Goal: Communication & Community: Answer question/provide support

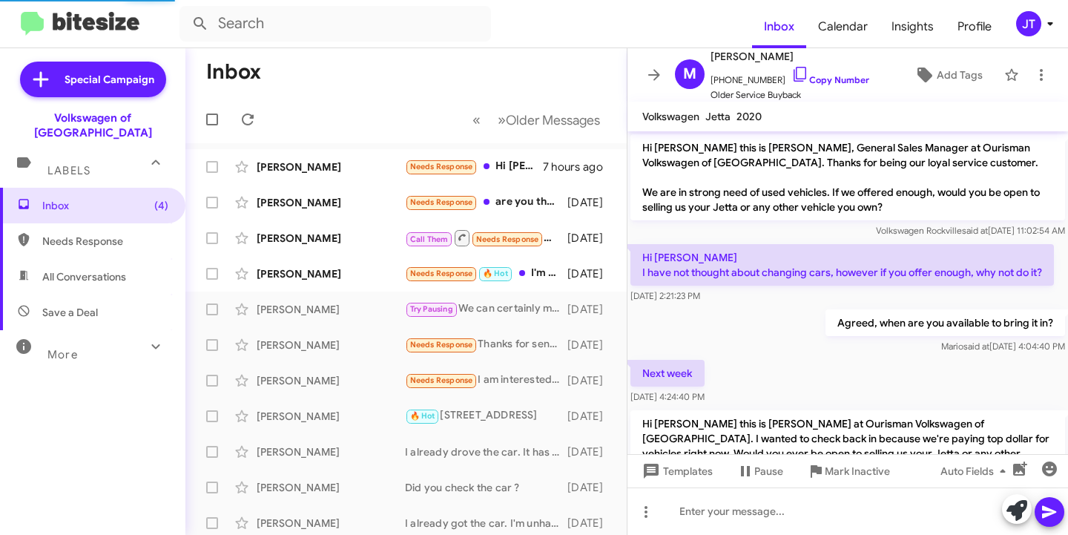
scroll to position [1062, 0]
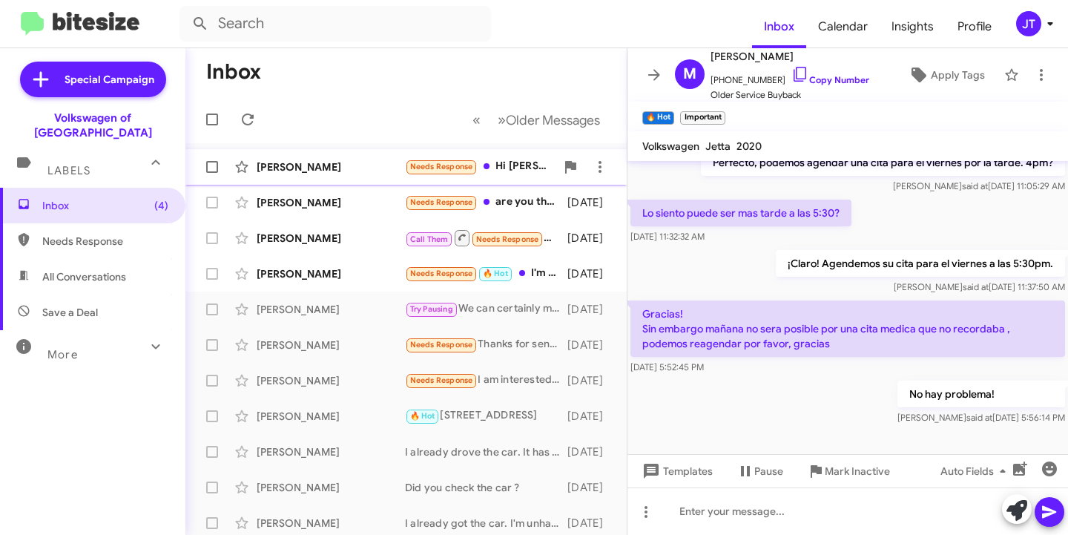
click at [370, 171] on div "[PERSON_NAME]" at bounding box center [331, 166] width 148 height 15
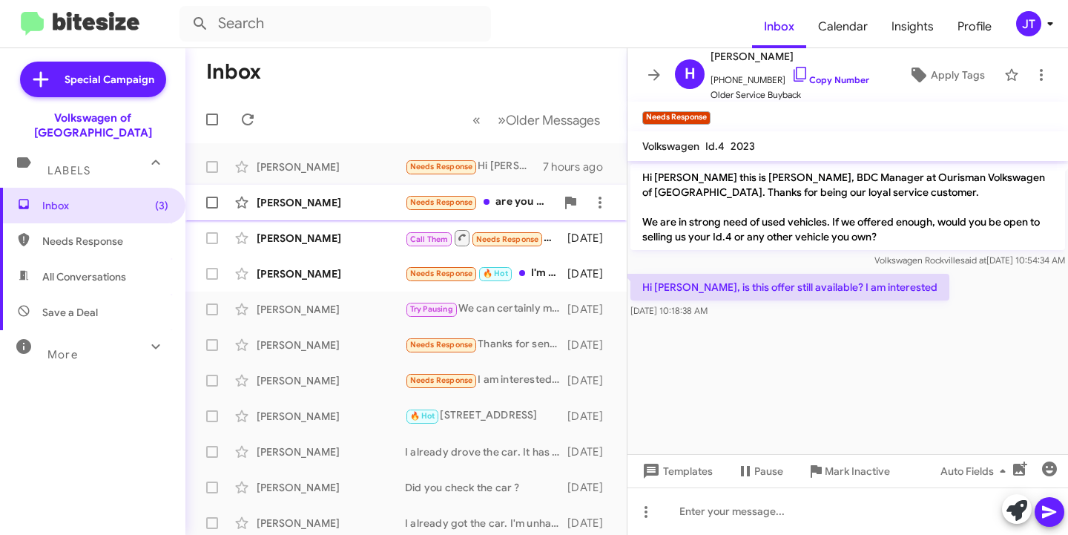
click at [331, 202] on div "[PERSON_NAME]" at bounding box center [331, 202] width 148 height 15
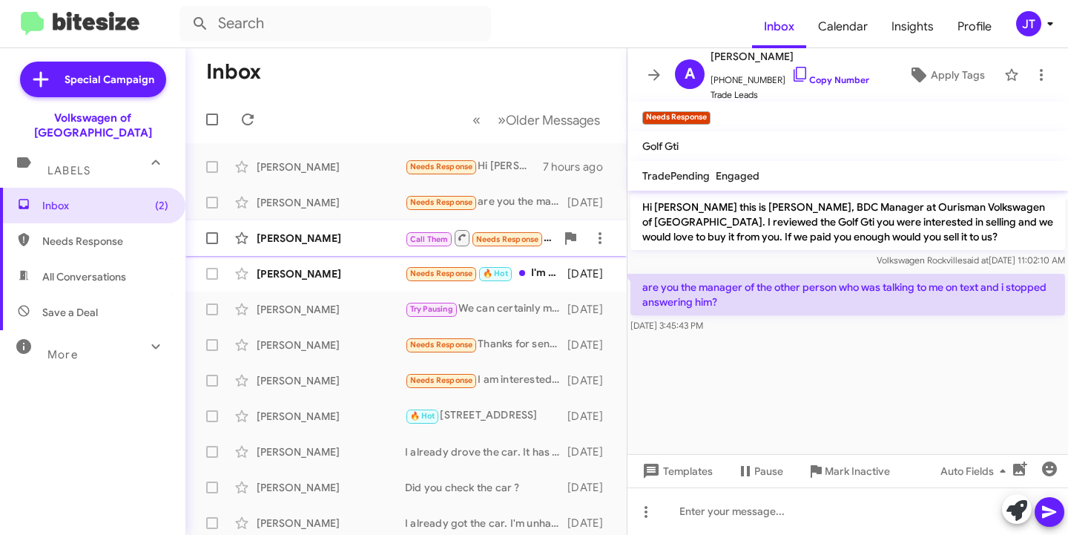
click at [340, 236] on div "[PERSON_NAME]" at bounding box center [331, 238] width 148 height 15
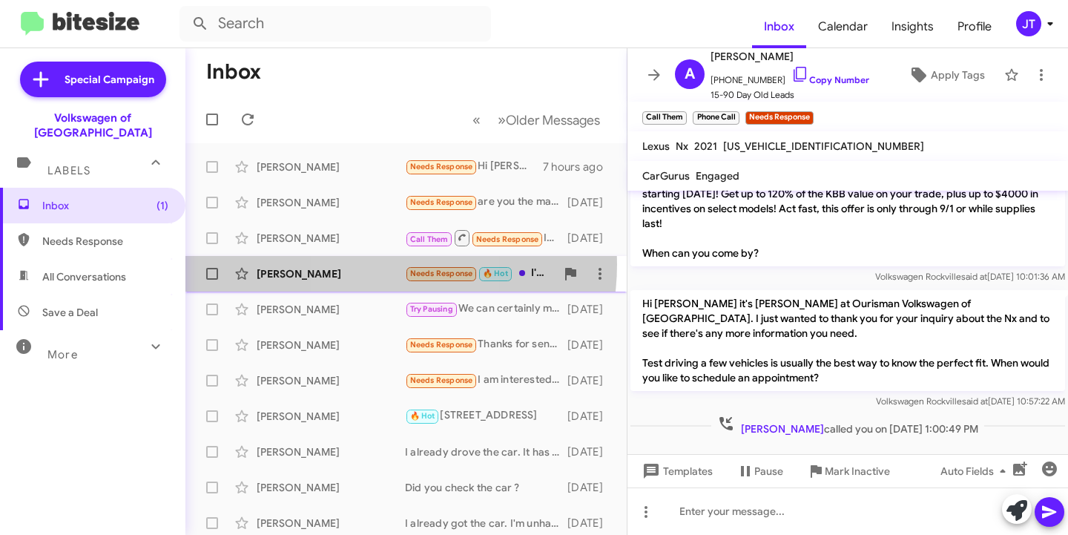
click at [369, 264] on div "[PERSON_NAME] Needs Response 🔥 Hot I'm highly interested in the golf R (but rea…" at bounding box center [405, 274] width 417 height 30
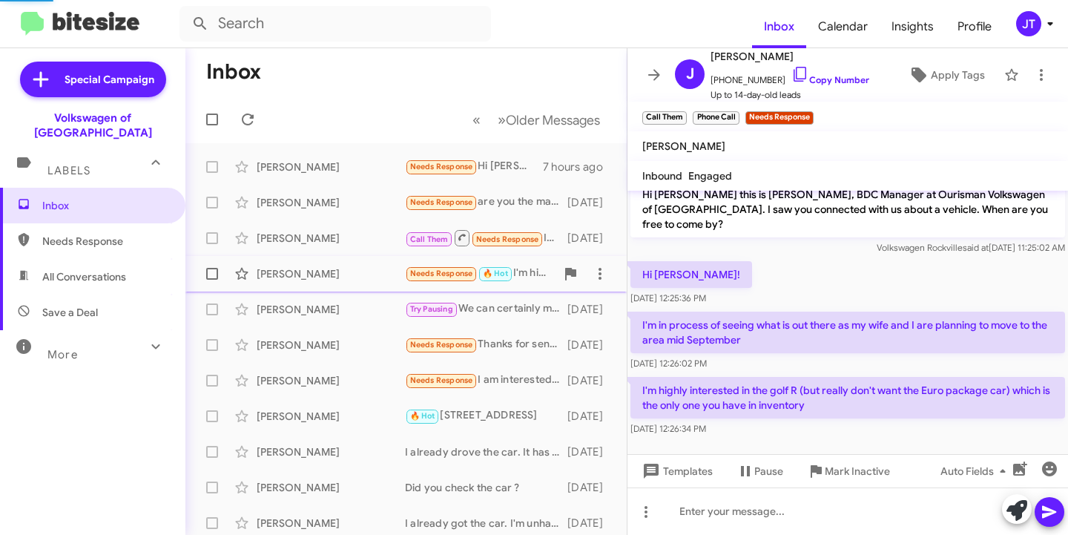
scroll to position [13, 0]
click at [1052, 19] on icon at bounding box center [1050, 24] width 18 height 18
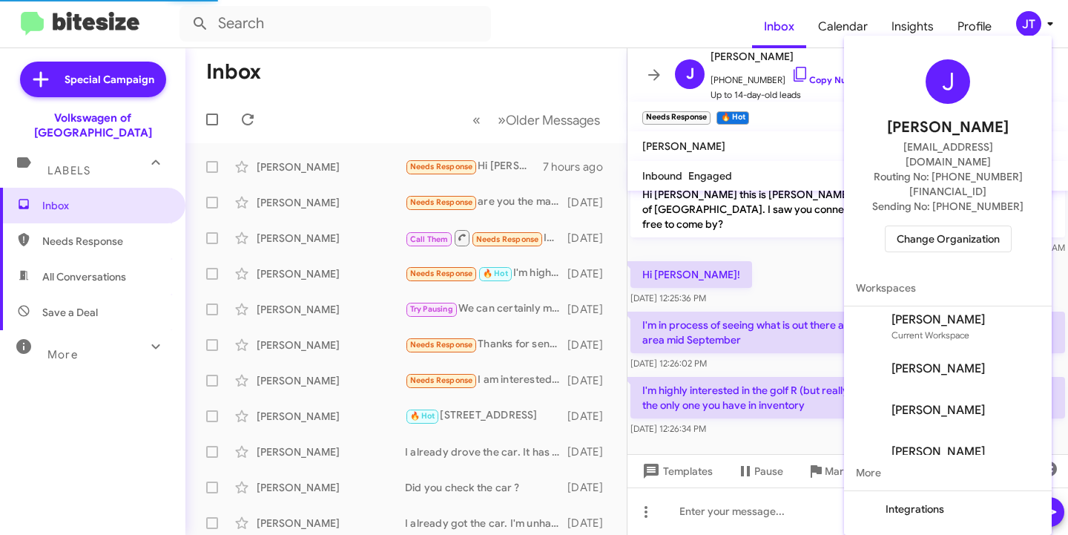
click at [947, 226] on span "Change Organization" at bounding box center [947, 238] width 103 height 25
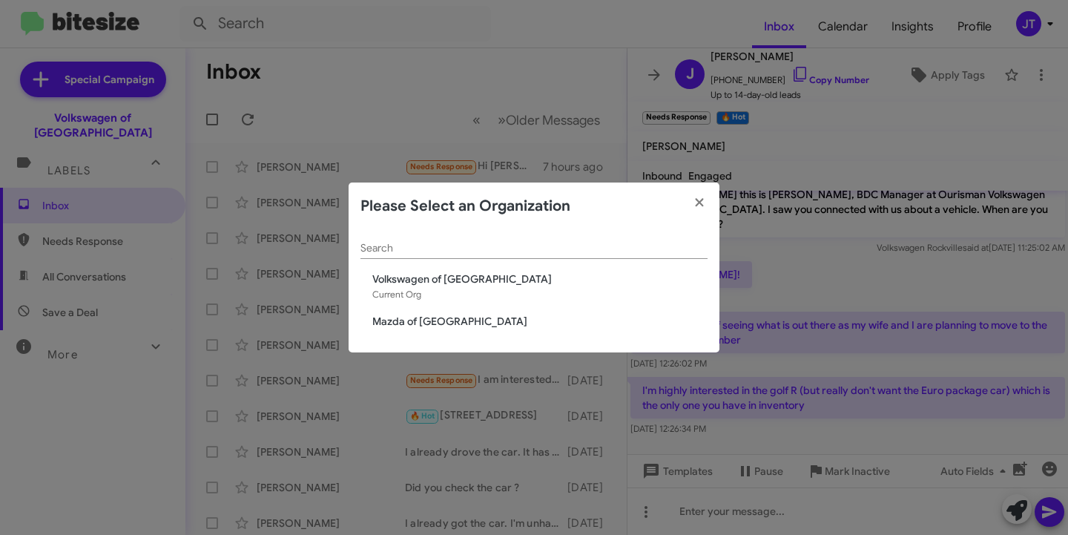
click at [438, 318] on span "Mazda of [GEOGRAPHIC_DATA]" at bounding box center [539, 321] width 335 height 15
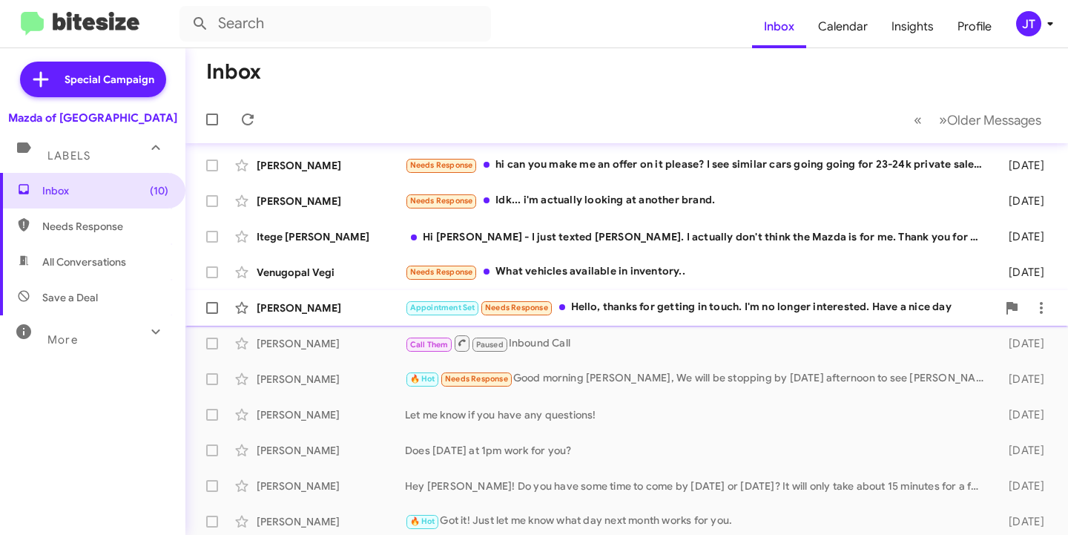
scroll to position [178, 0]
click at [671, 316] on div "Appointment Set Needs Response Hello, thanks for getting in touch. I'm no longe…" at bounding box center [701, 308] width 592 height 17
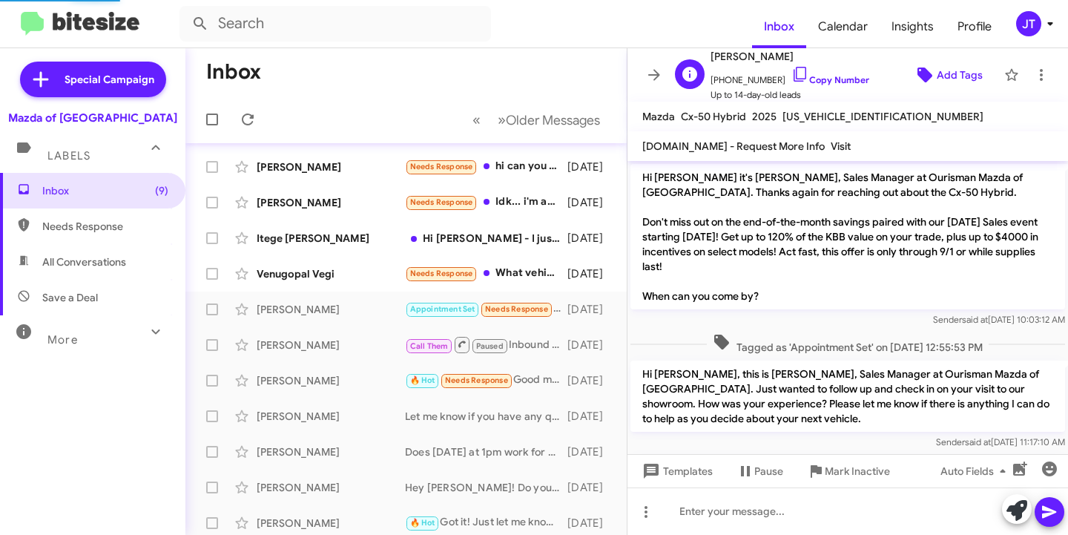
scroll to position [148, 0]
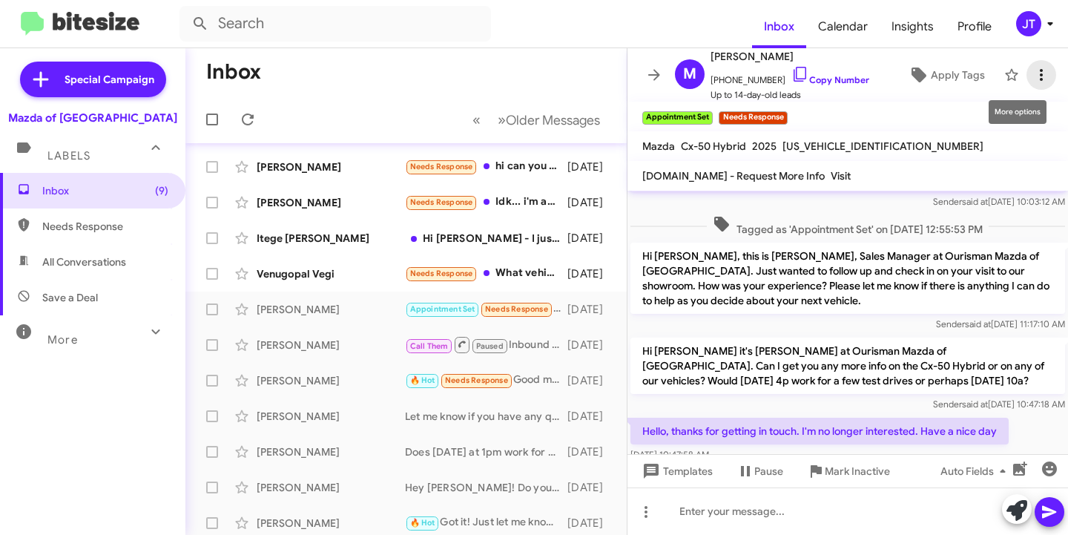
click at [1032, 71] on icon at bounding box center [1041, 75] width 18 height 18
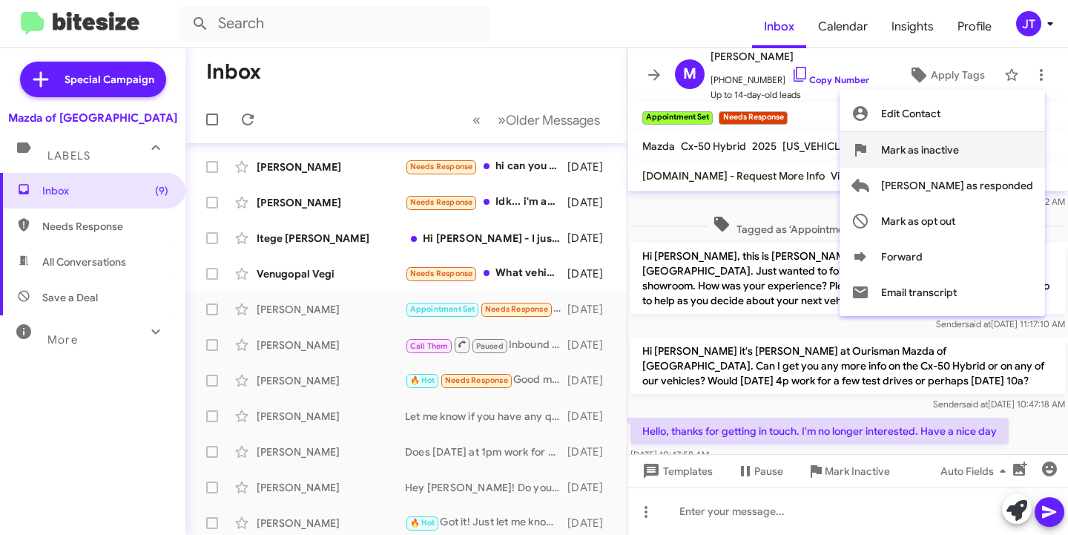
click at [959, 149] on span "Mark as inactive" at bounding box center [920, 150] width 78 height 36
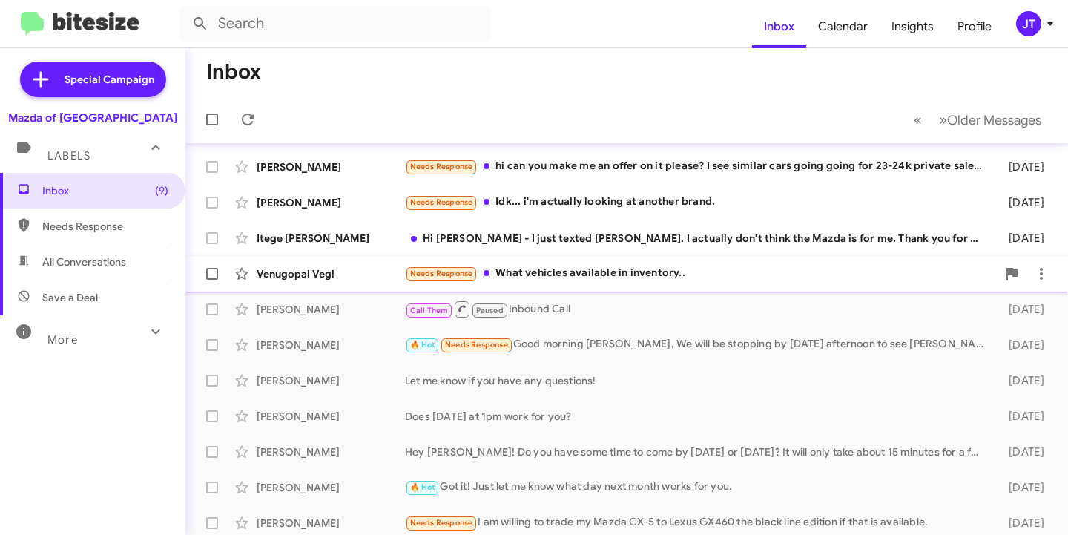
click at [634, 275] on div "Needs Response What vehicles available in inventory.." at bounding box center [701, 273] width 592 height 17
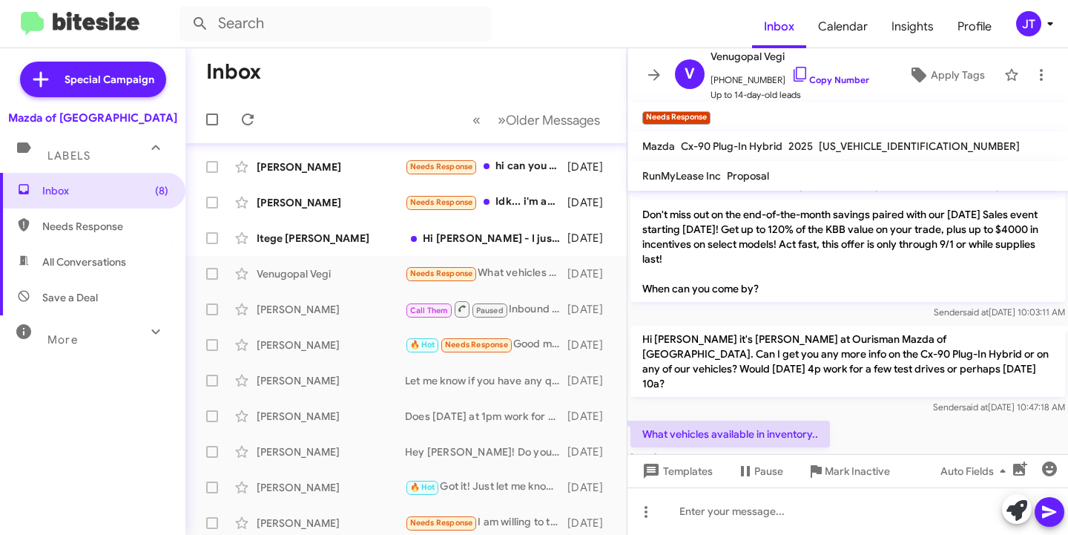
scroll to position [47, 0]
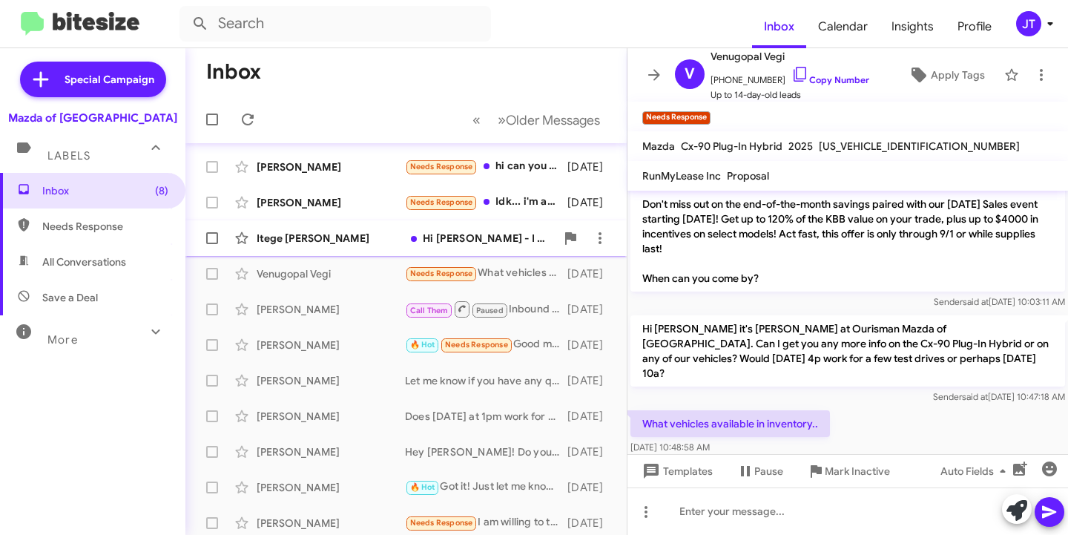
click at [466, 237] on div "Hi Jamisha - I just texted Ray. I actually don't think the Mazda is for me. Tha…" at bounding box center [480, 238] width 151 height 15
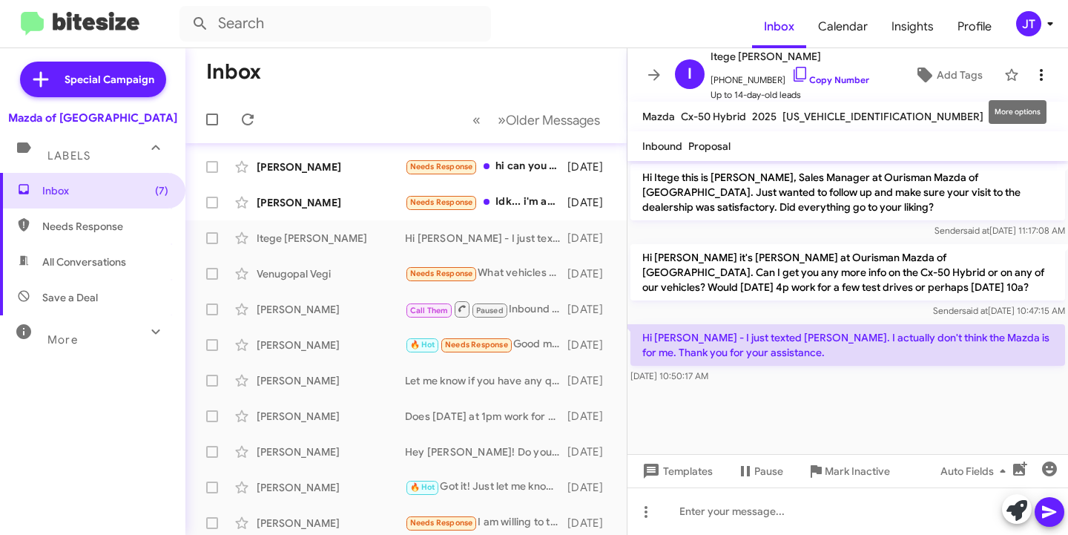
click at [1032, 73] on icon at bounding box center [1041, 75] width 18 height 18
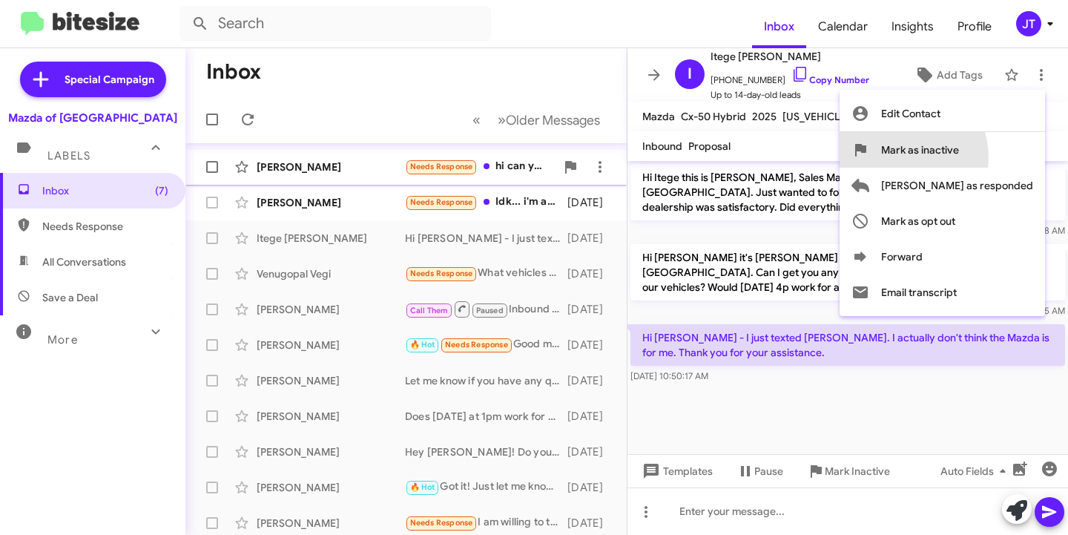
click at [959, 157] on span "Mark as inactive" at bounding box center [920, 150] width 78 height 36
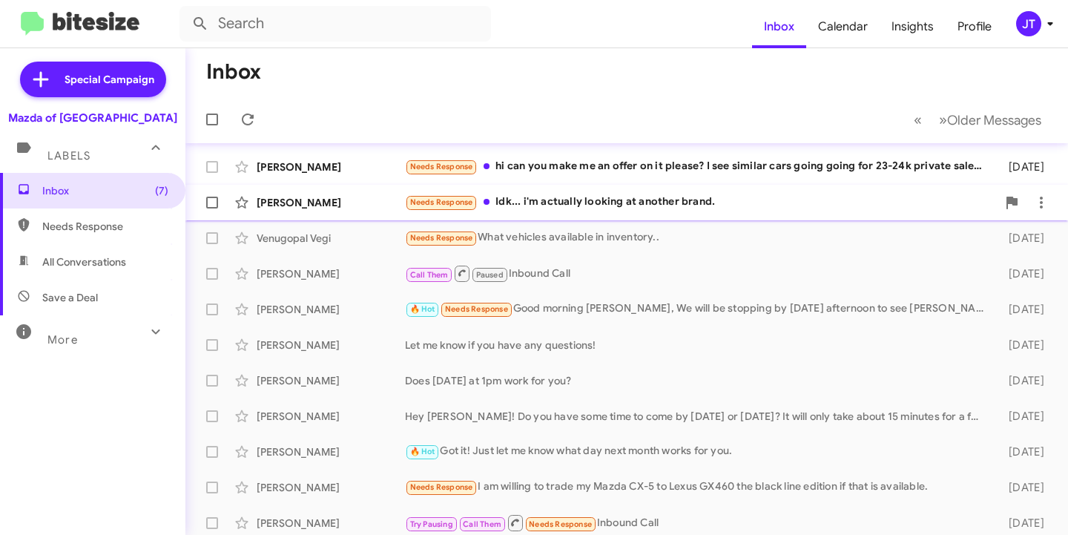
click at [623, 209] on div "Needs Response Idk... i'm actually looking at another brand." at bounding box center [701, 202] width 592 height 17
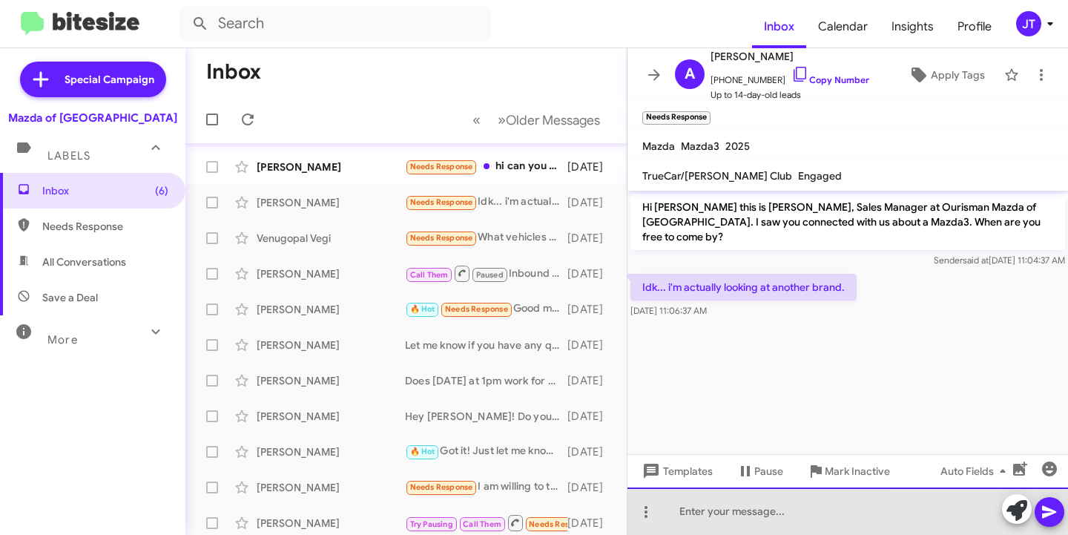
click at [696, 512] on div at bounding box center [847, 510] width 440 height 47
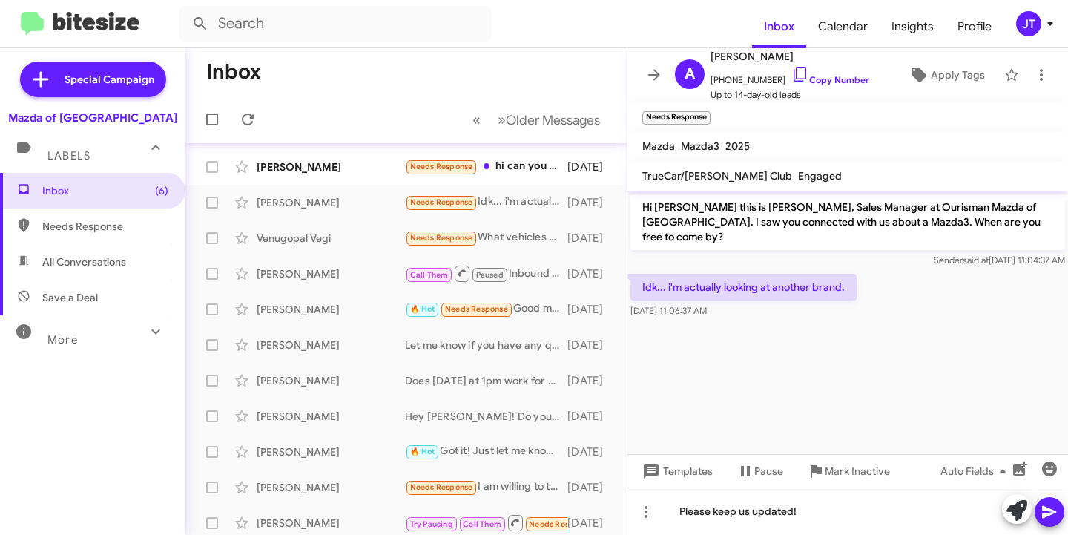
click at [1042, 508] on icon at bounding box center [1049, 512] width 18 height 18
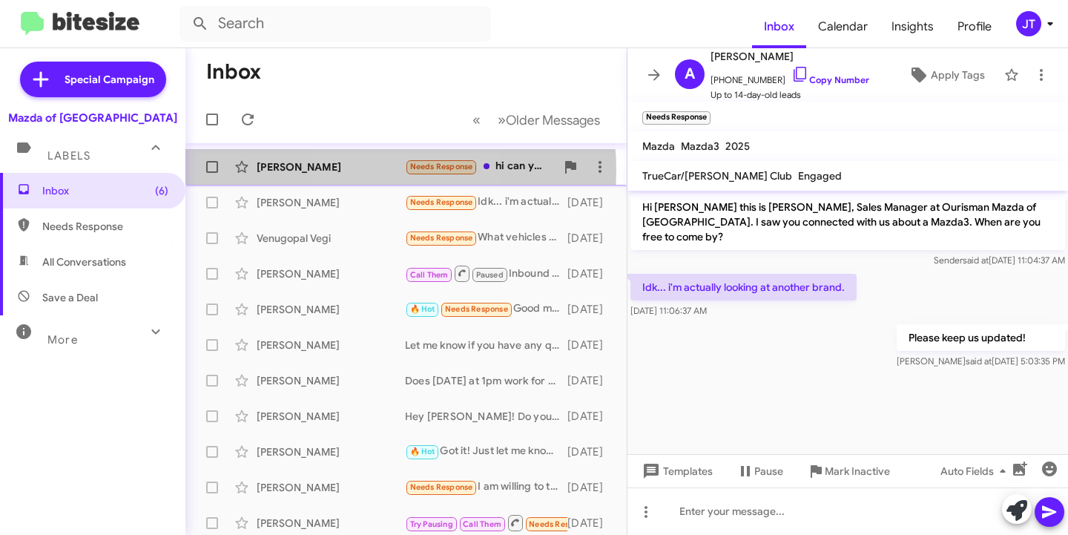
click at [369, 170] on div "Kyle Groetzinger" at bounding box center [331, 166] width 148 height 15
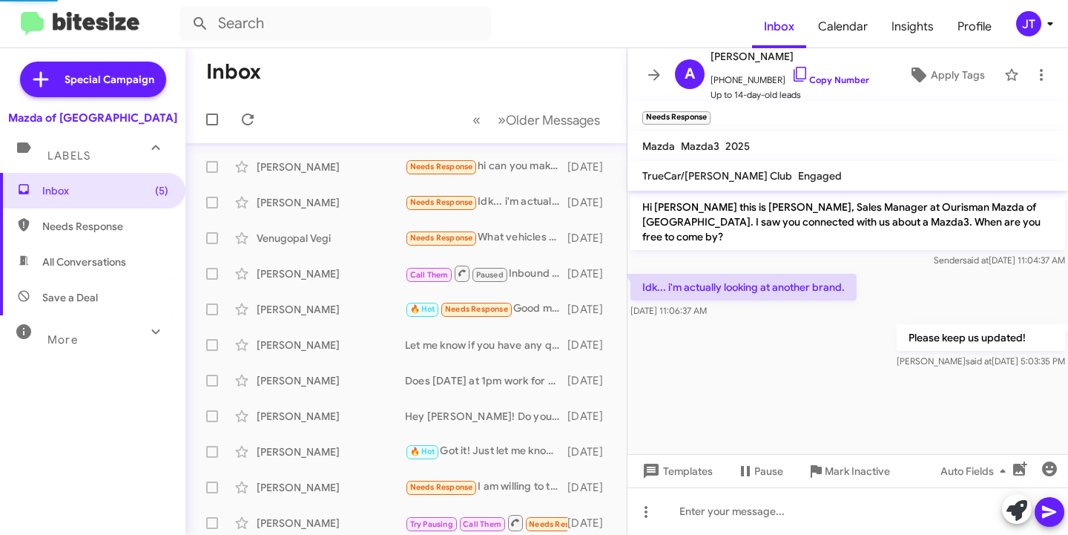
scroll to position [57, 0]
